Goal: Transaction & Acquisition: Purchase product/service

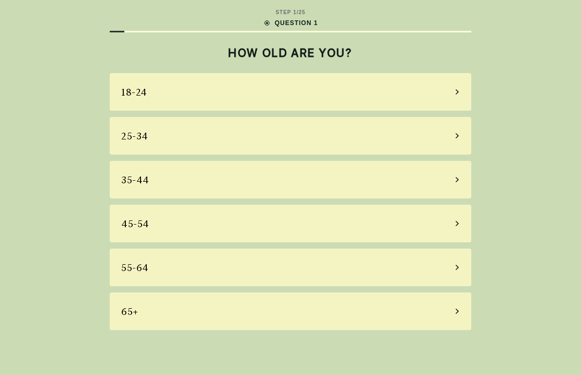
click at [465, 257] on div "55-64" at bounding box center [291, 268] width 362 height 38
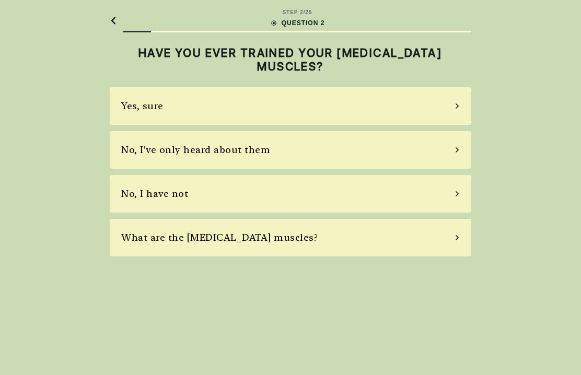
click at [460, 193] on icon at bounding box center [457, 193] width 5 height 9
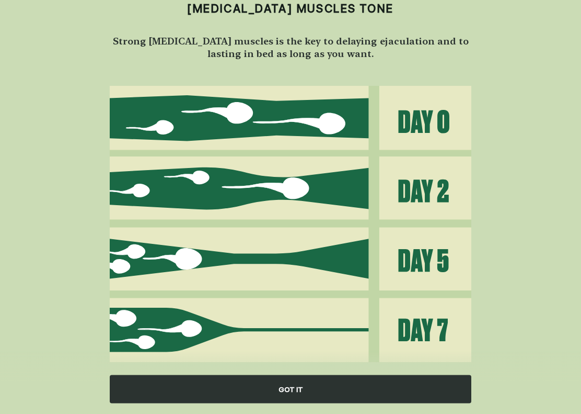
scroll to position [77, 0]
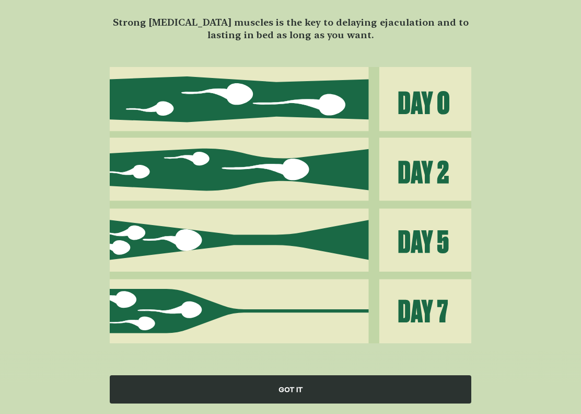
click at [373, 375] on div "GOT IT" at bounding box center [291, 389] width 362 height 28
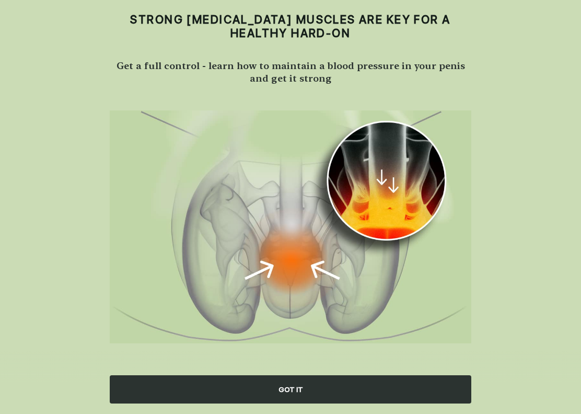
click at [341, 375] on div "GOT IT" at bounding box center [291, 389] width 362 height 28
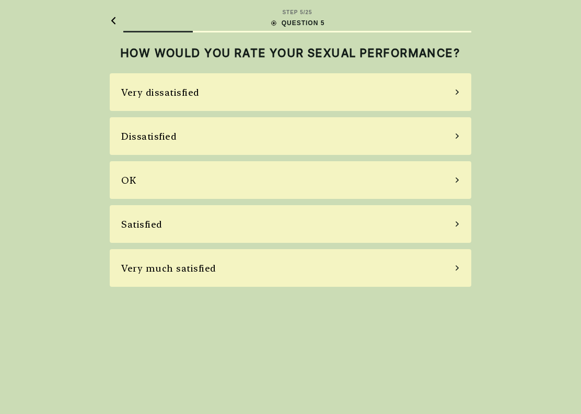
scroll to position [0, 0]
click at [464, 195] on div "OK" at bounding box center [291, 180] width 362 height 38
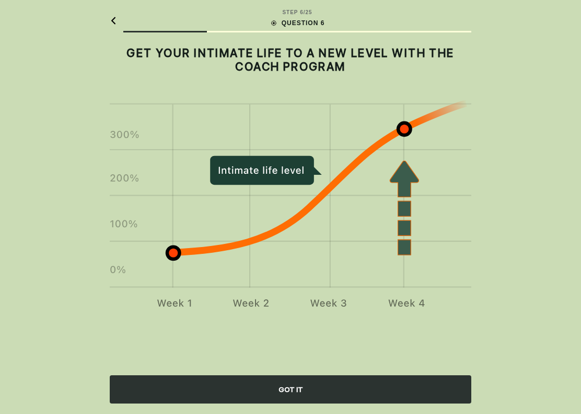
click at [359, 375] on div "GOT IT" at bounding box center [291, 389] width 362 height 28
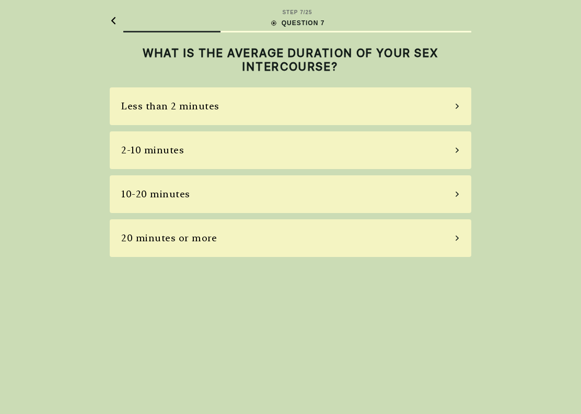
click at [459, 150] on icon at bounding box center [457, 149] width 3 height 5
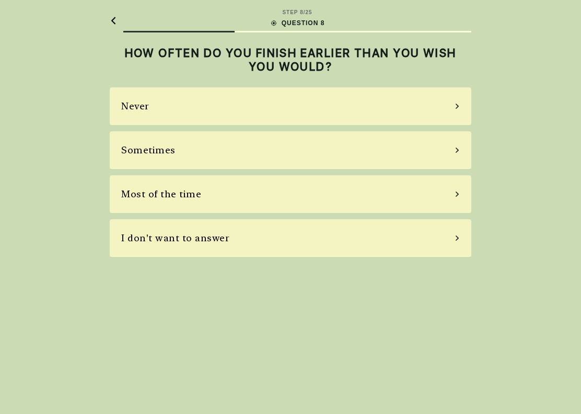
click at [455, 180] on div "Most of the time" at bounding box center [291, 194] width 362 height 38
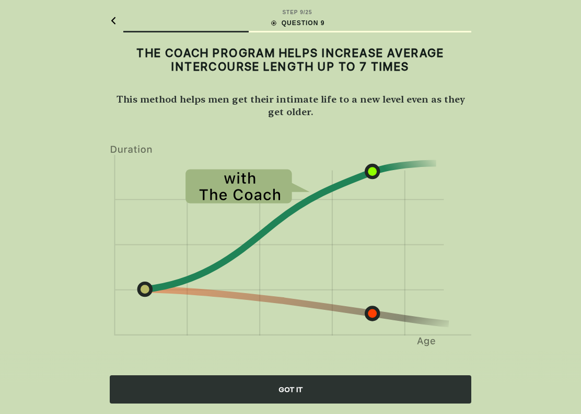
click at [391, 375] on div "GOT IT" at bounding box center [291, 389] width 362 height 28
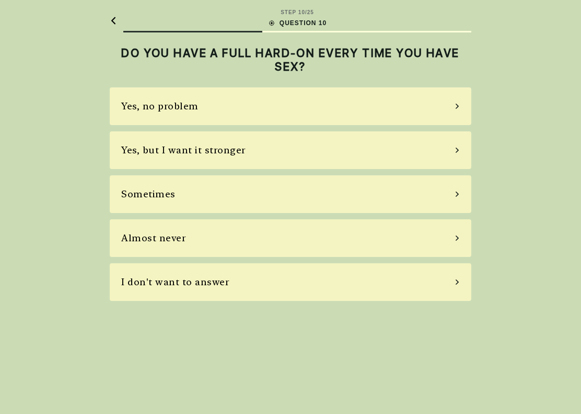
click at [457, 191] on div "Sometimes" at bounding box center [291, 194] width 362 height 38
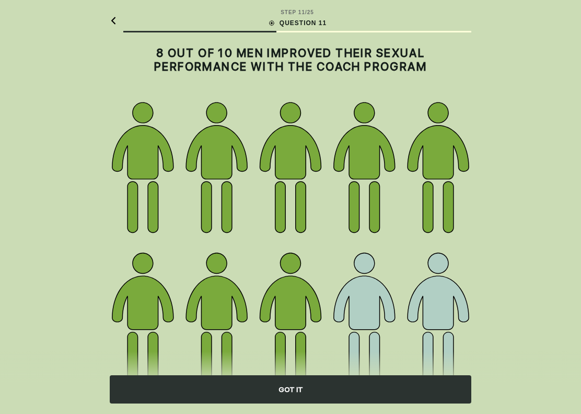
click at [395, 375] on div "GOT IT" at bounding box center [291, 389] width 362 height 28
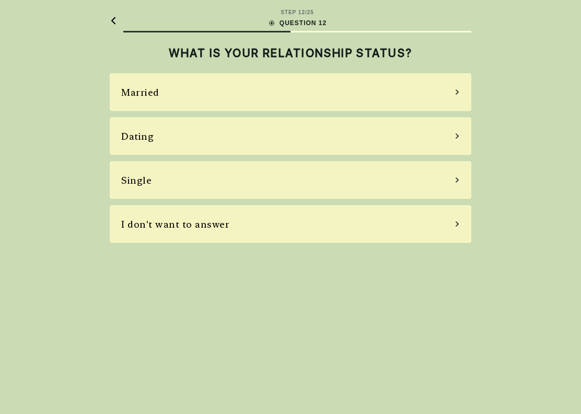
click at [452, 92] on div "Married" at bounding box center [291, 92] width 362 height 38
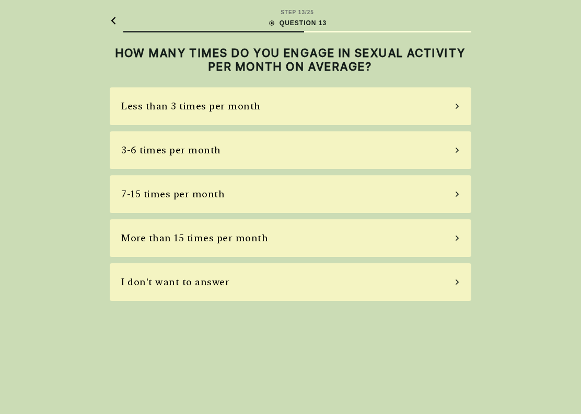
click at [450, 194] on div "7-15 times per month" at bounding box center [291, 194] width 362 height 38
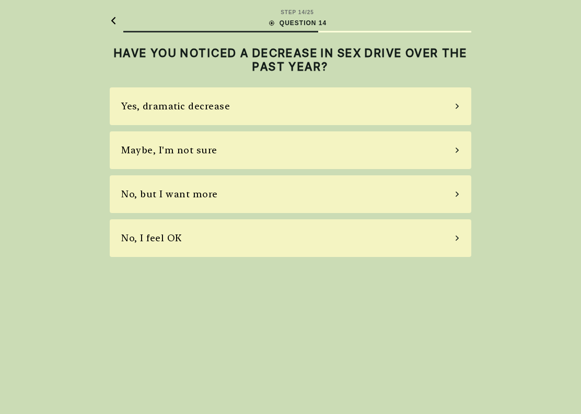
click at [459, 152] on icon at bounding box center [457, 149] width 5 height 9
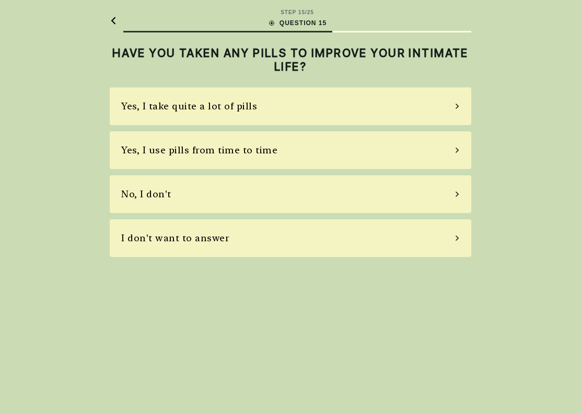
click at [450, 145] on div "Yes, I use pills from time to time" at bounding box center [291, 150] width 362 height 38
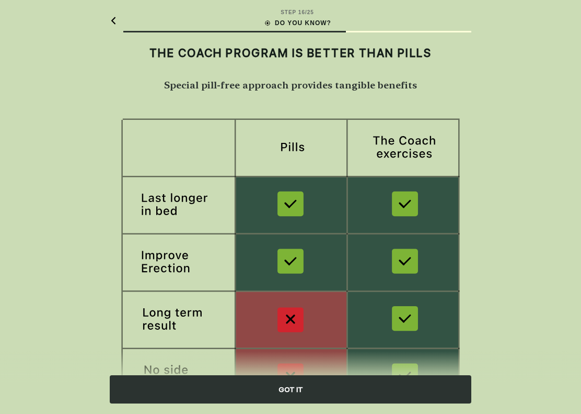
click at [507, 163] on div "STEP 16 / 25 DO YOU KNOW? THE COACH PROGRAM IS BETTER THAN PILLS Special pill-f…" at bounding box center [290, 270] width 581 height 540
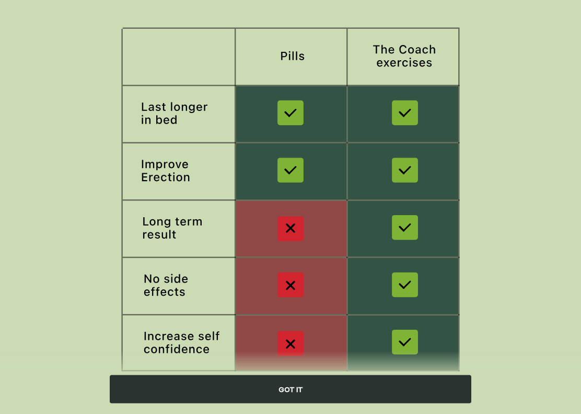
scroll to position [126, 0]
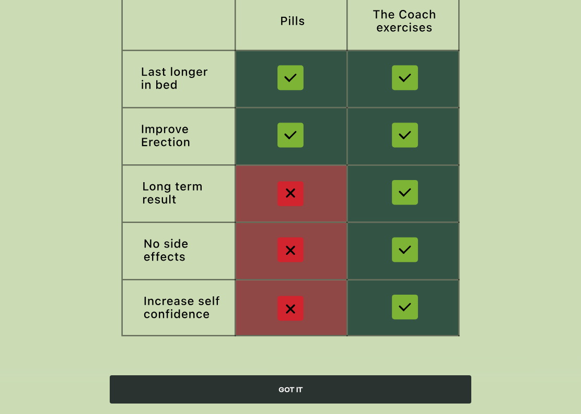
click at [401, 375] on div "GOT IT" at bounding box center [291, 389] width 362 height 28
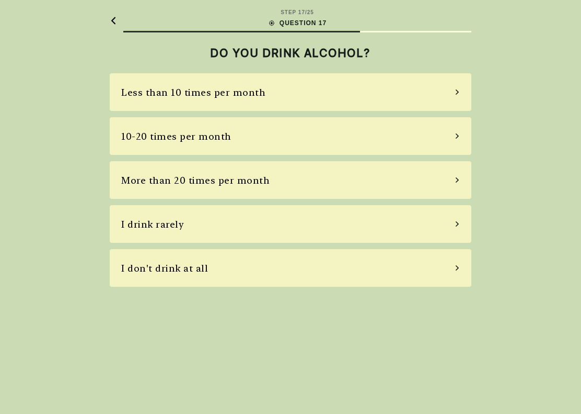
scroll to position [0, 0]
click at [455, 92] on div "Less than 10 times per month" at bounding box center [291, 92] width 362 height 38
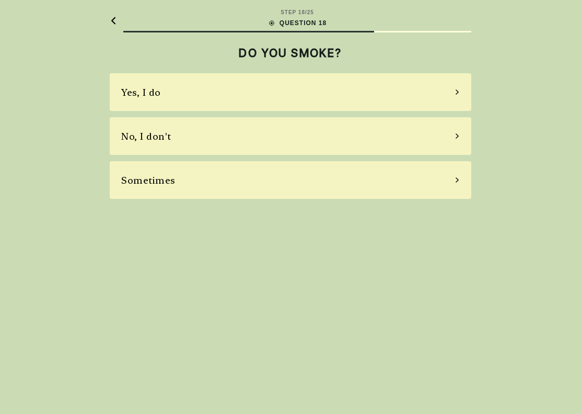
click at [453, 136] on div "No, I don't" at bounding box center [291, 136] width 362 height 38
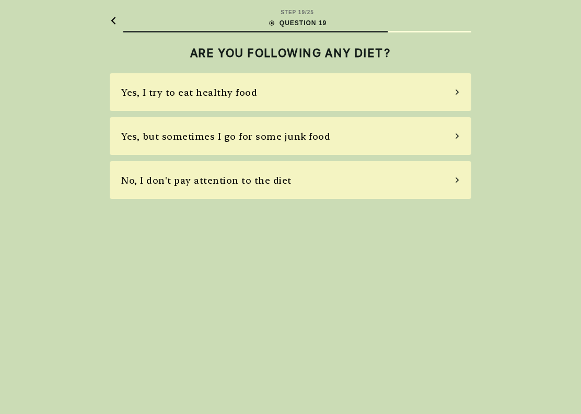
click at [455, 141] on div "Yes, but sometimes I go for some junk food" at bounding box center [291, 136] width 362 height 38
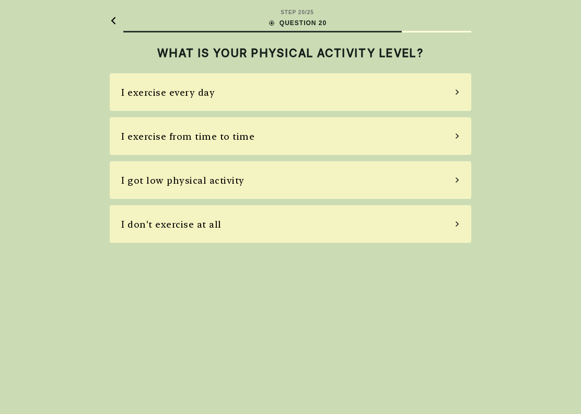
click at [454, 126] on div "I exercise from time to time" at bounding box center [291, 136] width 362 height 38
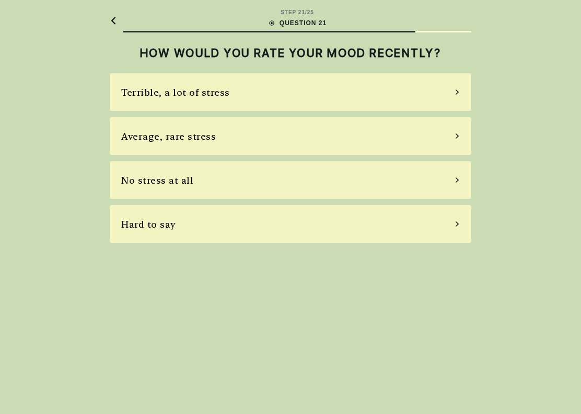
click at [463, 137] on div "Average, rare stress" at bounding box center [291, 136] width 362 height 38
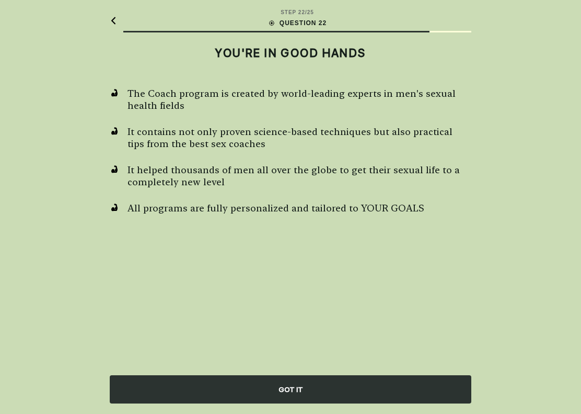
click at [335, 375] on div "GOT IT" at bounding box center [291, 389] width 362 height 28
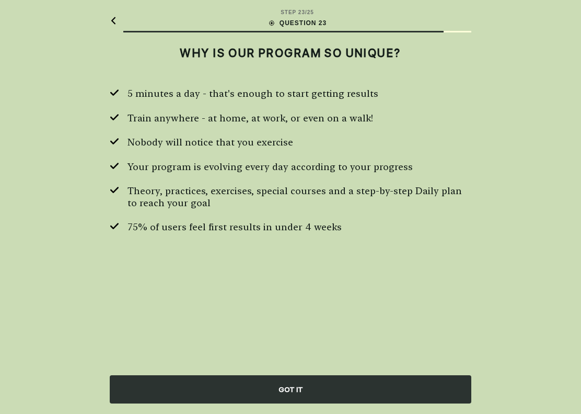
click at [357, 375] on div "GOT IT" at bounding box center [291, 389] width 362 height 28
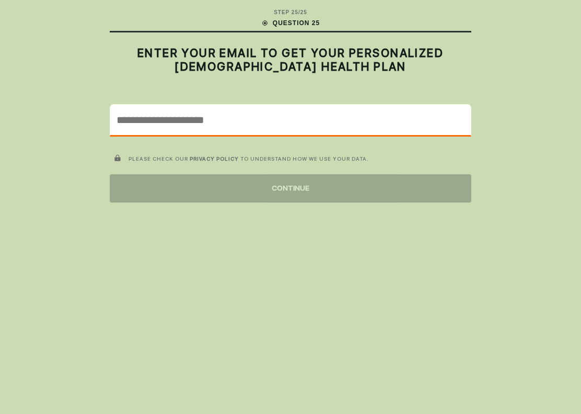
click at [385, 110] on input "email" at bounding box center [290, 120] width 361 height 30
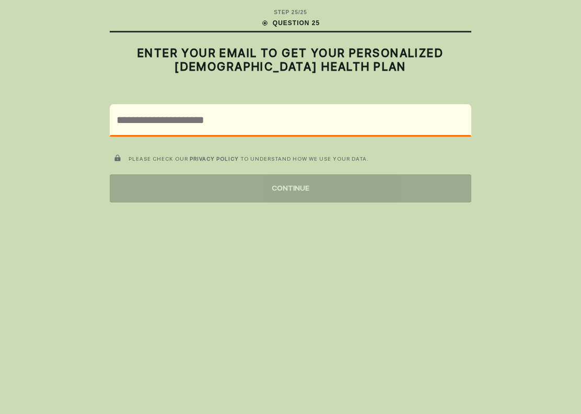
type input "**********"
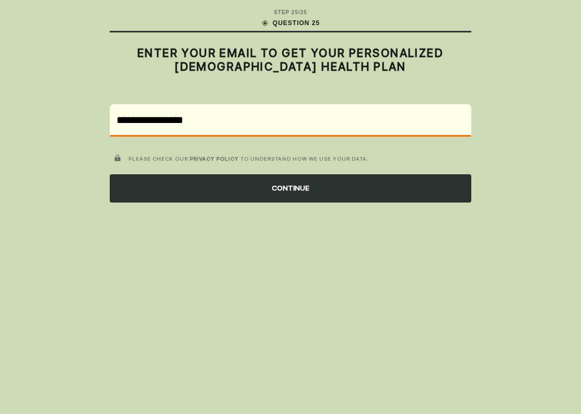
click at [202, 195] on div "CONTINUE" at bounding box center [291, 188] width 362 height 28
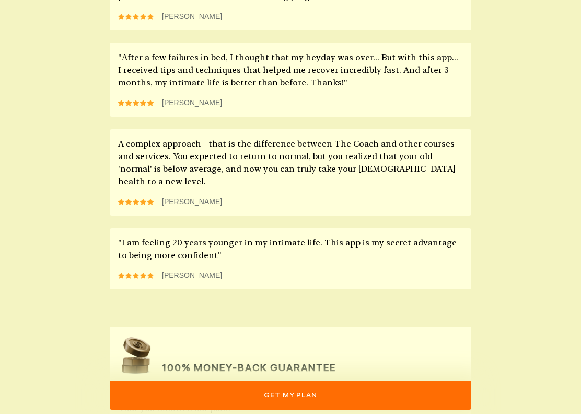
scroll to position [902, 0]
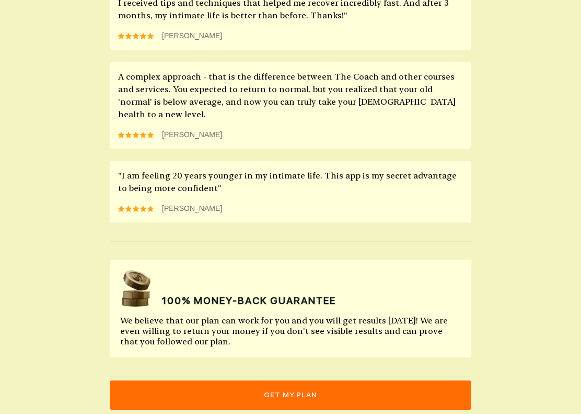
click at [181, 375] on button "get my plan" at bounding box center [291, 394] width 362 height 29
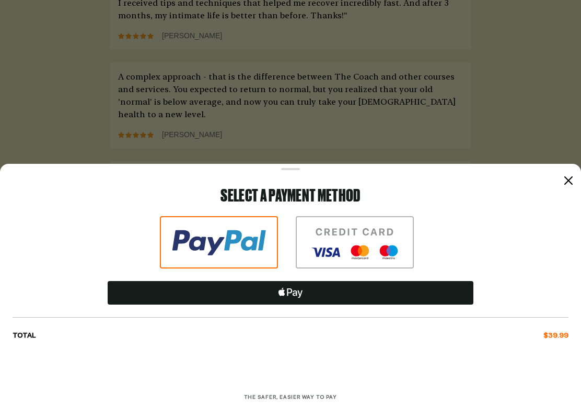
click at [567, 171] on div at bounding box center [290, 169] width 581 height 10
click at [568, 182] on icon at bounding box center [569, 180] width 8 height 8
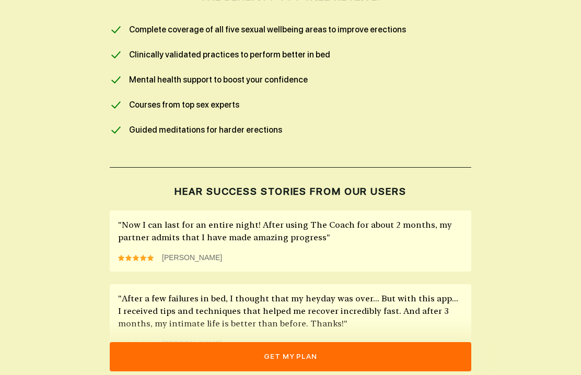
scroll to position [590, 0]
